Goal: Navigation & Orientation: Find specific page/section

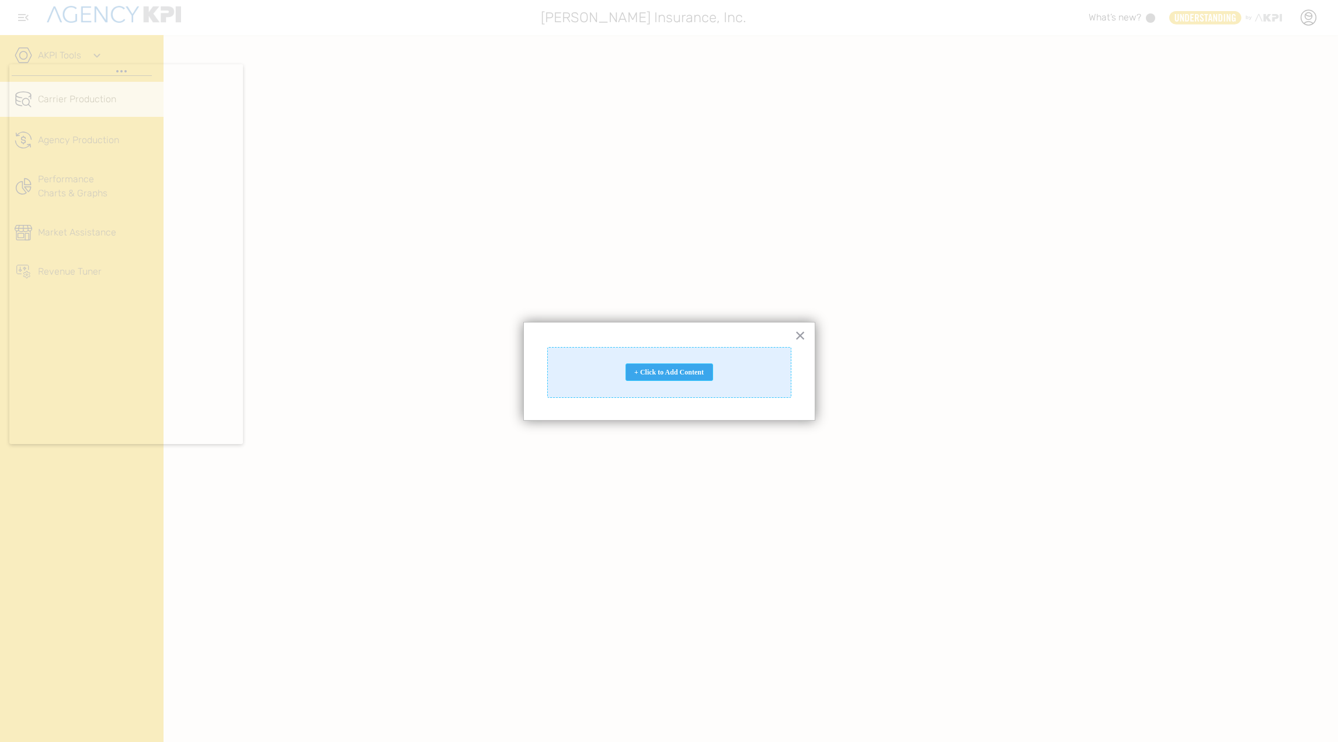
click at [682, 376] on div "+ Click to Add Content" at bounding box center [670, 372] width 88 height 18
click at [645, 375] on div "+ Click to Add Content" at bounding box center [670, 372] width 88 height 18
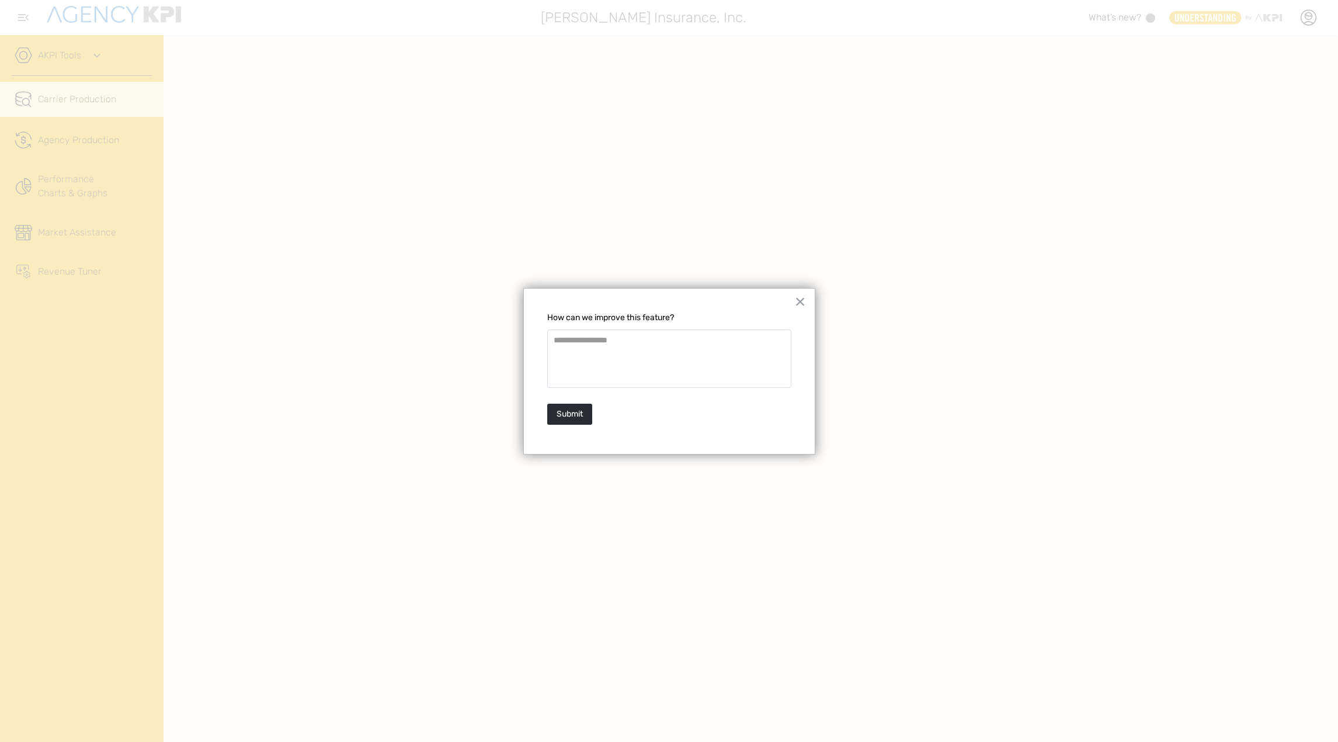
click at [395, 544] on div at bounding box center [669, 371] width 1338 height 742
click at [634, 393] on form at bounding box center [669, 359] width 244 height 70
click at [644, 301] on div "× Add Row How can we improve this feature? Add Row Add Row Add Column Add Colum…" at bounding box center [669, 371] width 292 height 166
click at [64, 94] on body "Raisley Insurance, Inc. What’s new? .st0{fill:#949698;} .st1{fill:rgb(232,183,0…" at bounding box center [669, 371] width 1338 height 742
drag, startPoint x: 800, startPoint y: 304, endPoint x: 721, endPoint y: 349, distance: 91.1
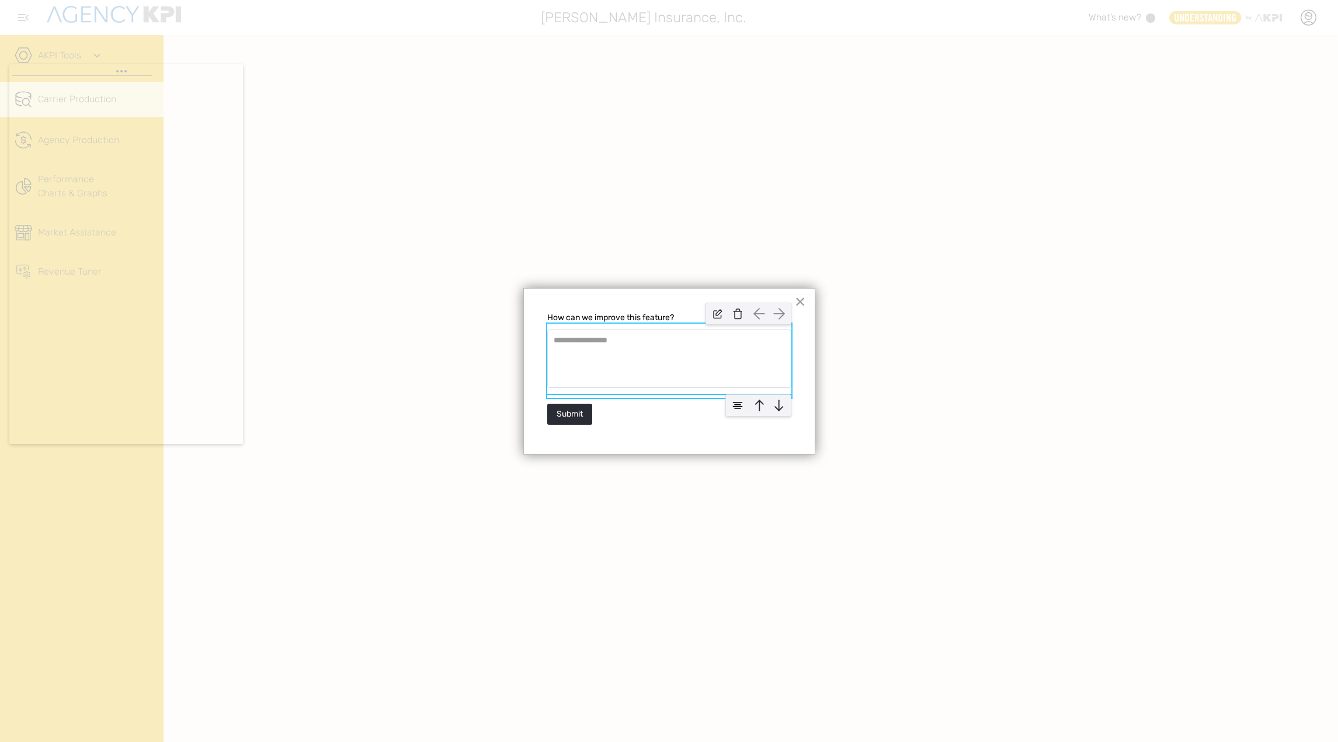
click at [721, 349] on div "× Add Row How can we improve this feature? Add Row Add Row Add Column Add Colum…" at bounding box center [669, 371] width 292 height 166
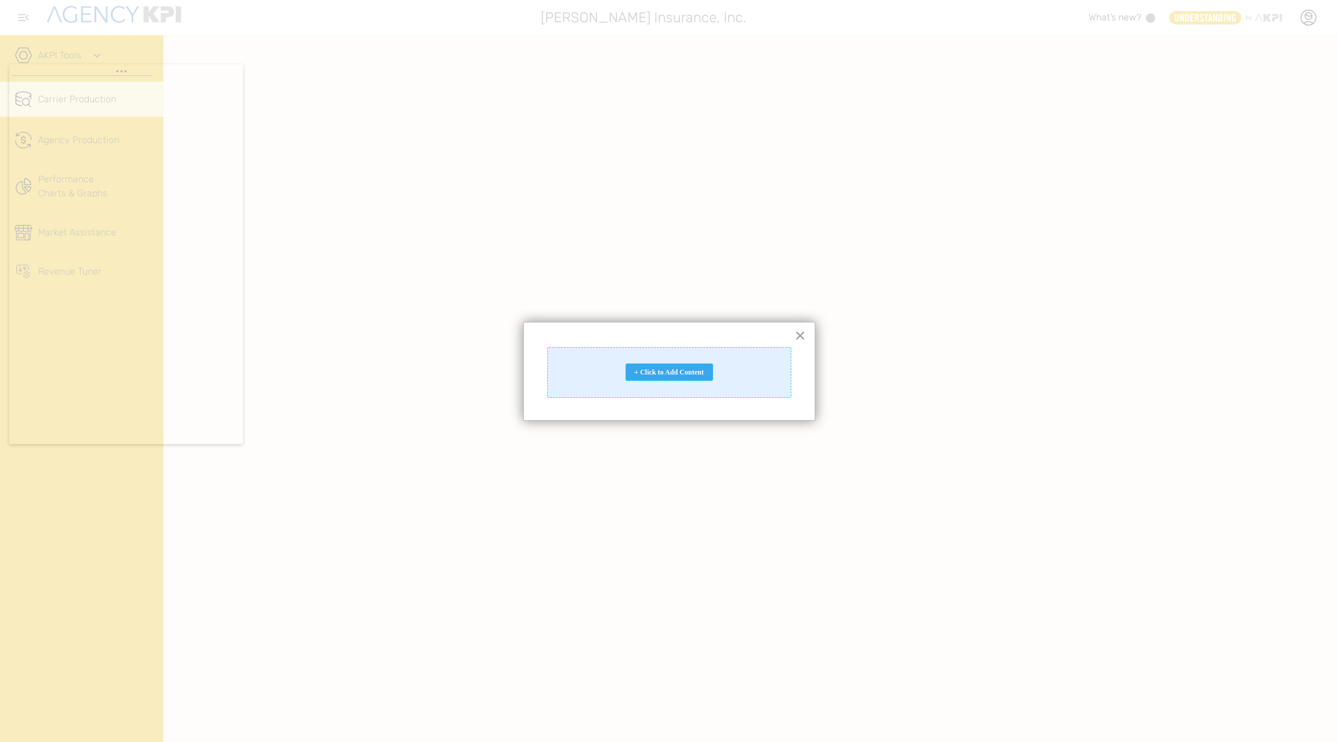
click at [675, 370] on div "+ Click to Add Content" at bounding box center [670, 372] width 88 height 18
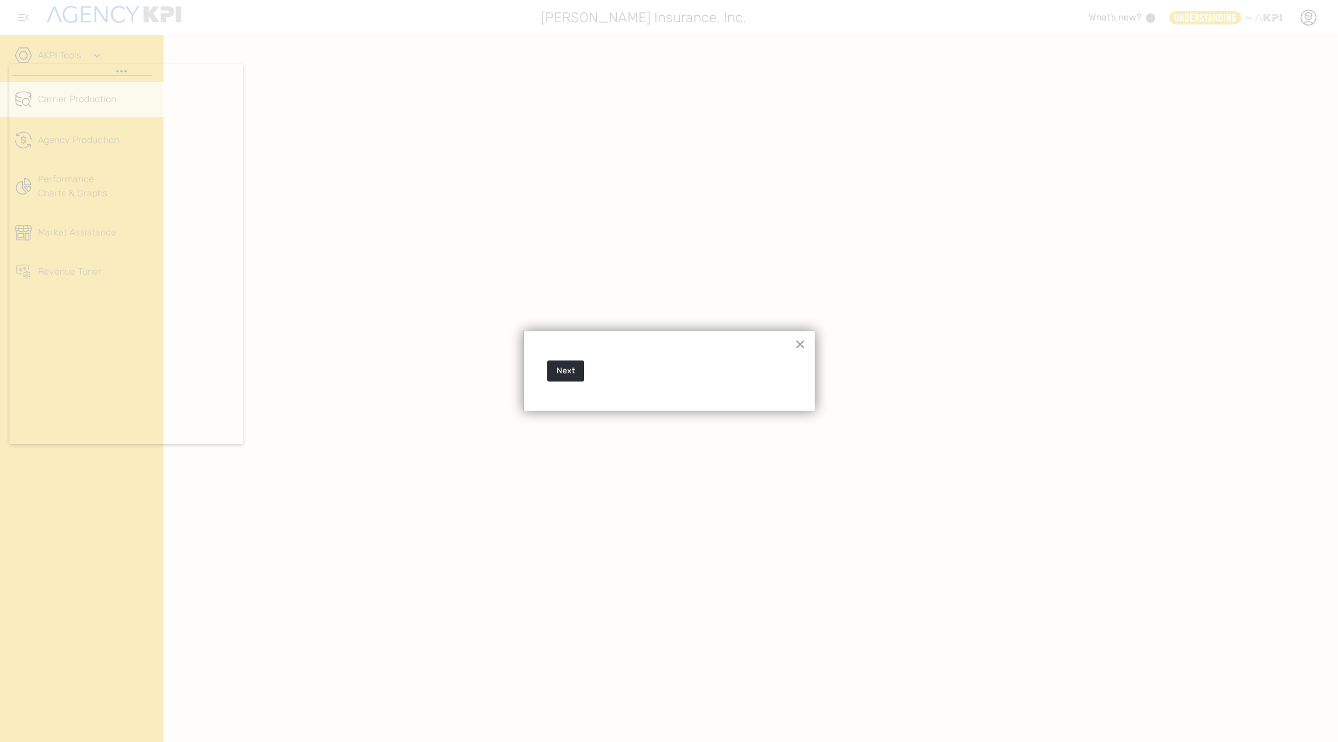
click at [705, 283] on div at bounding box center [669, 371] width 1338 height 742
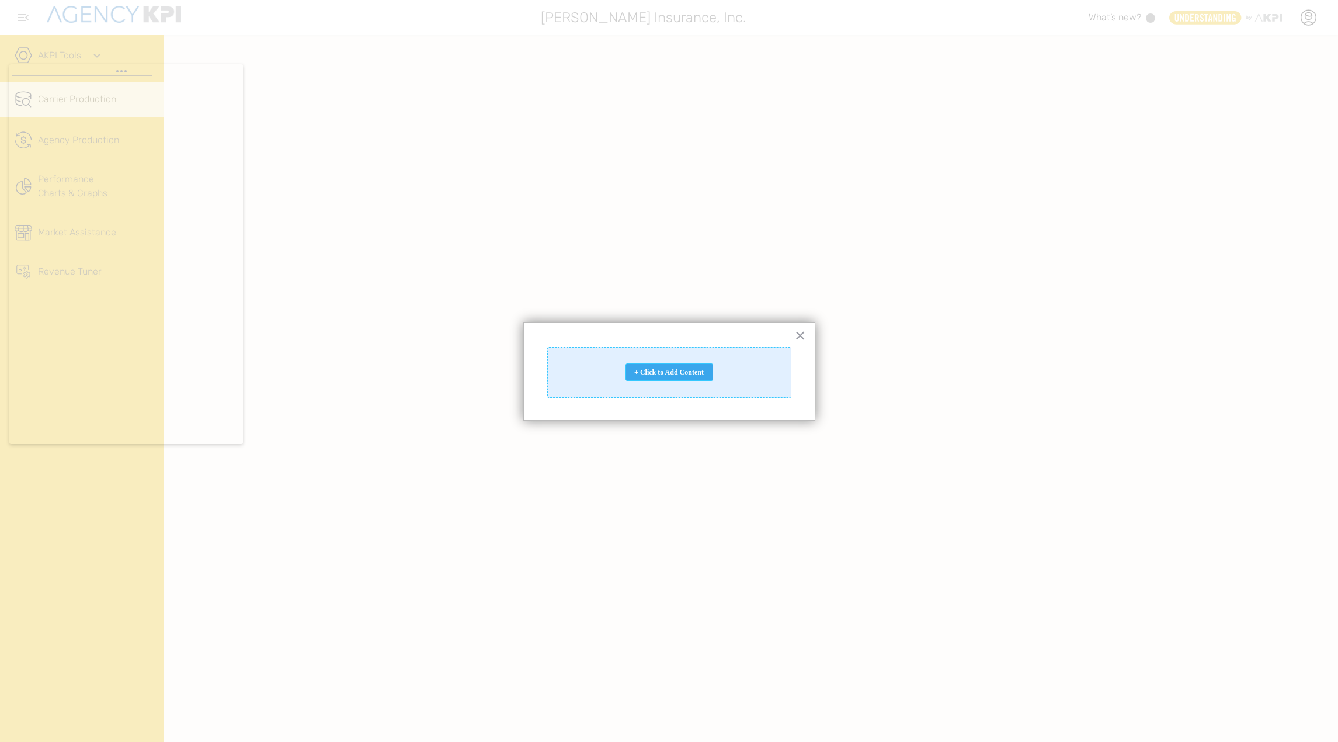
click at [645, 373] on div "+ Click to Add Content" at bounding box center [670, 372] width 88 height 18
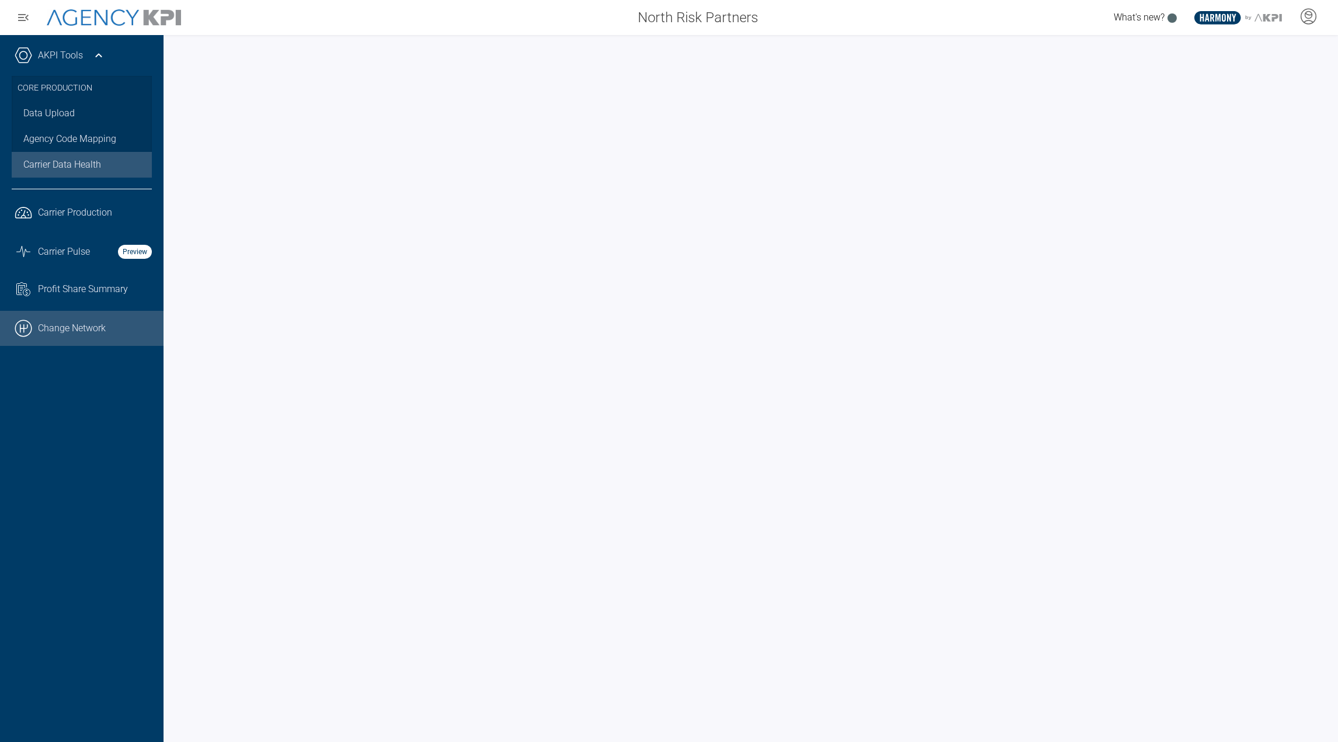
click at [75, 335] on link ".cls-1{fill:none;stroke:#000;stroke-linecap:round;stroke-linejoin:round;stroke-…" at bounding box center [82, 328] width 164 height 35
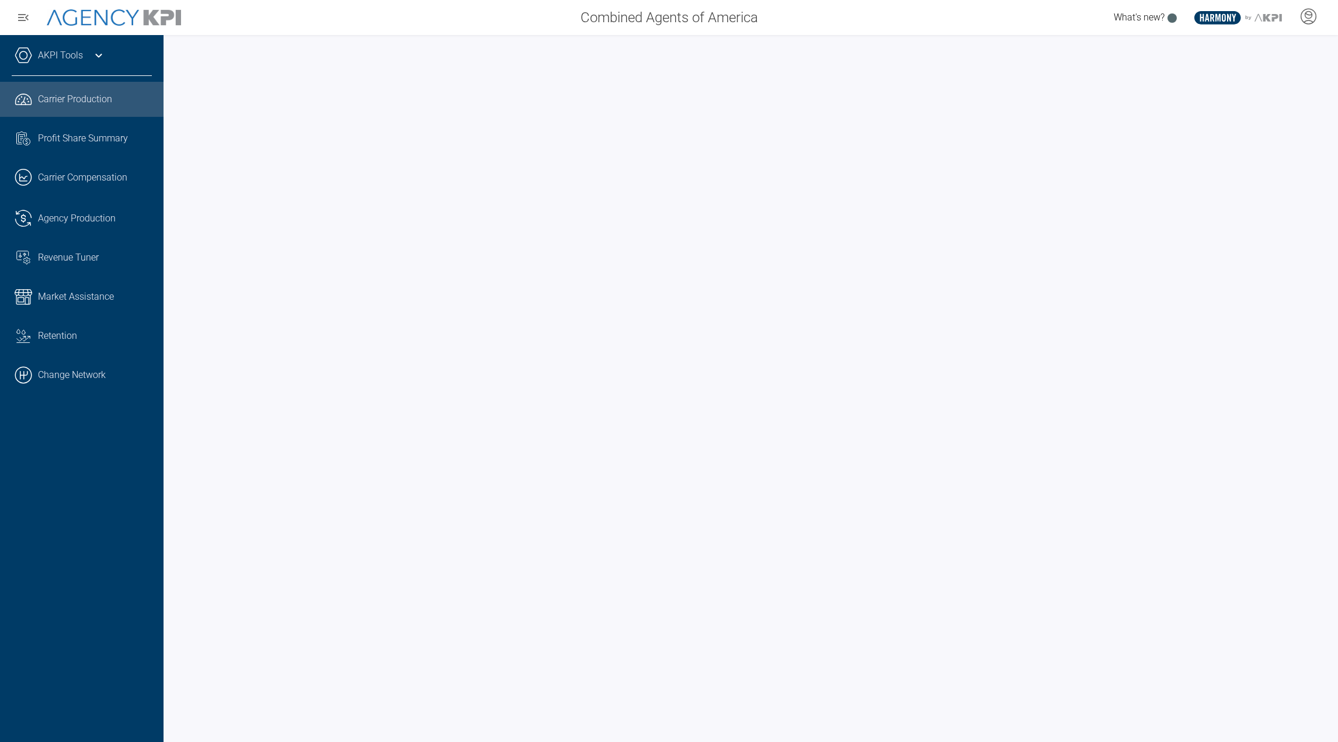
click at [91, 58] on div "AKPI Tools" at bounding box center [82, 61] width 140 height 29
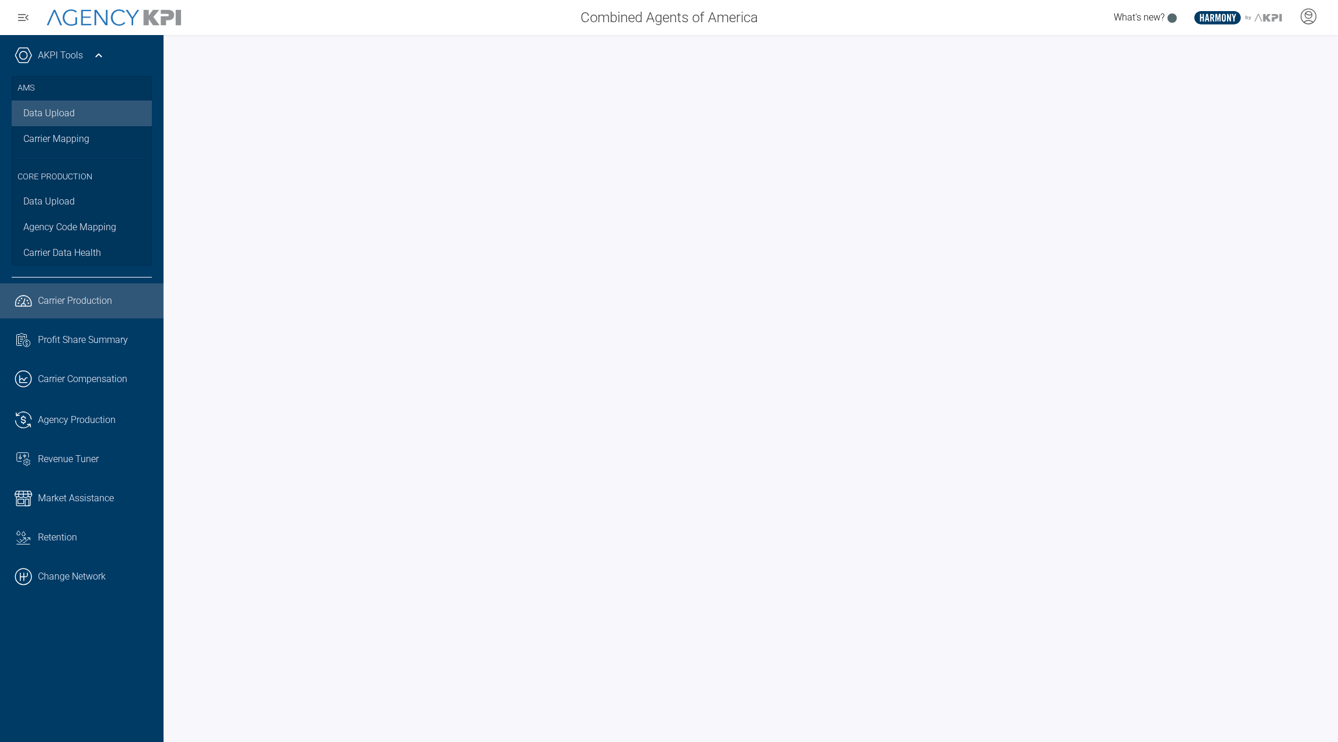
click at [56, 122] on link "Data Upload" at bounding box center [82, 113] width 140 height 26
click at [138, 589] on link ".cls-1{fill:none;stroke:#000;stroke-linecap:round;stroke-linejoin:round;stroke-…" at bounding box center [82, 576] width 164 height 35
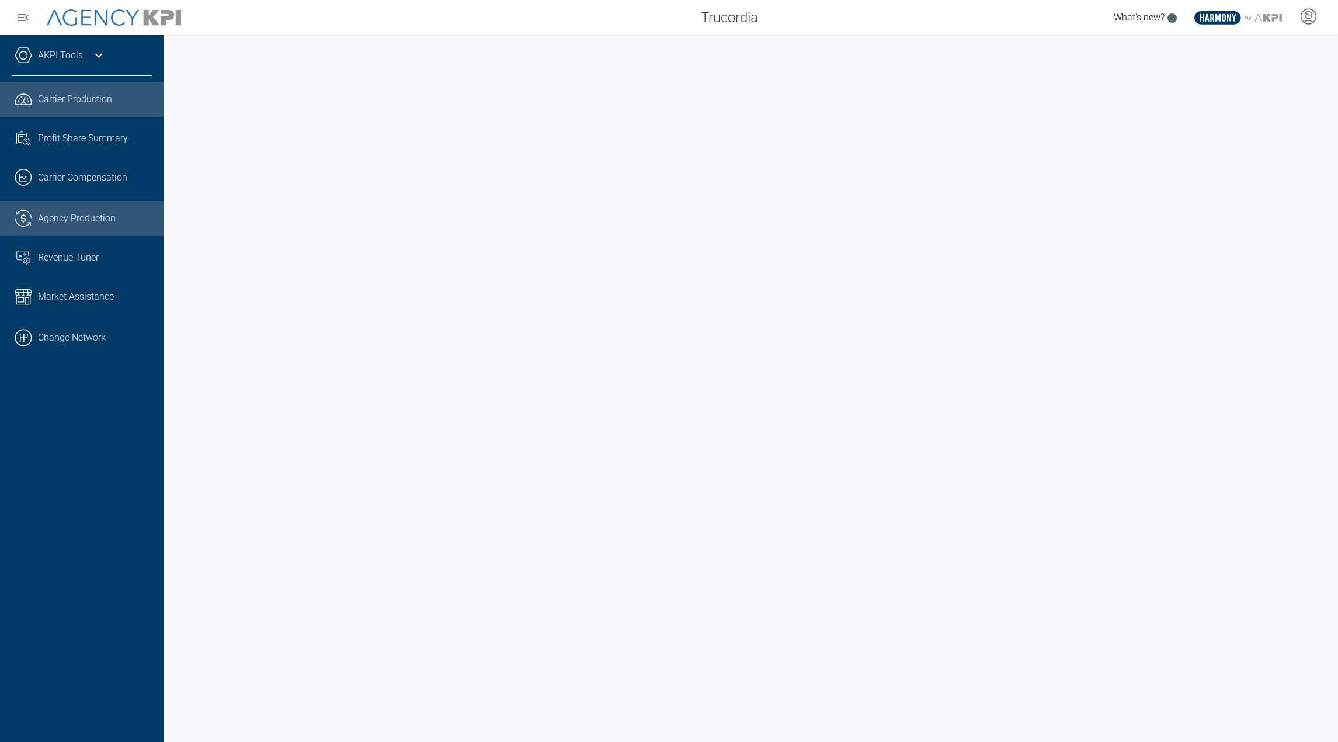
click at [78, 227] on link ".cls-1{fill:none;stroke:#221f20;stroke-linecap:round;stroke-linejoin:round;stro…" at bounding box center [82, 218] width 164 height 35
click at [85, 102] on span "Carrier Production" at bounding box center [75, 99] width 74 height 14
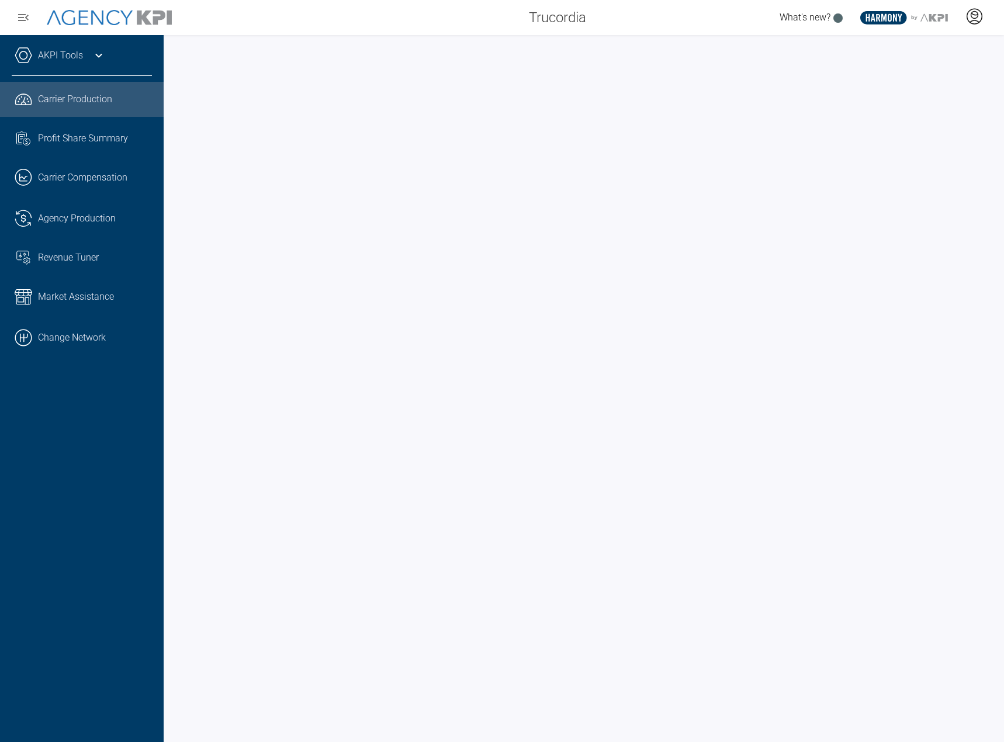
click at [974, 22] on icon at bounding box center [974, 17] width 18 height 18
click at [930, 50] on span "Admin Portal" at bounding box center [917, 48] width 51 height 9
